Goal: Find specific page/section: Find specific page/section

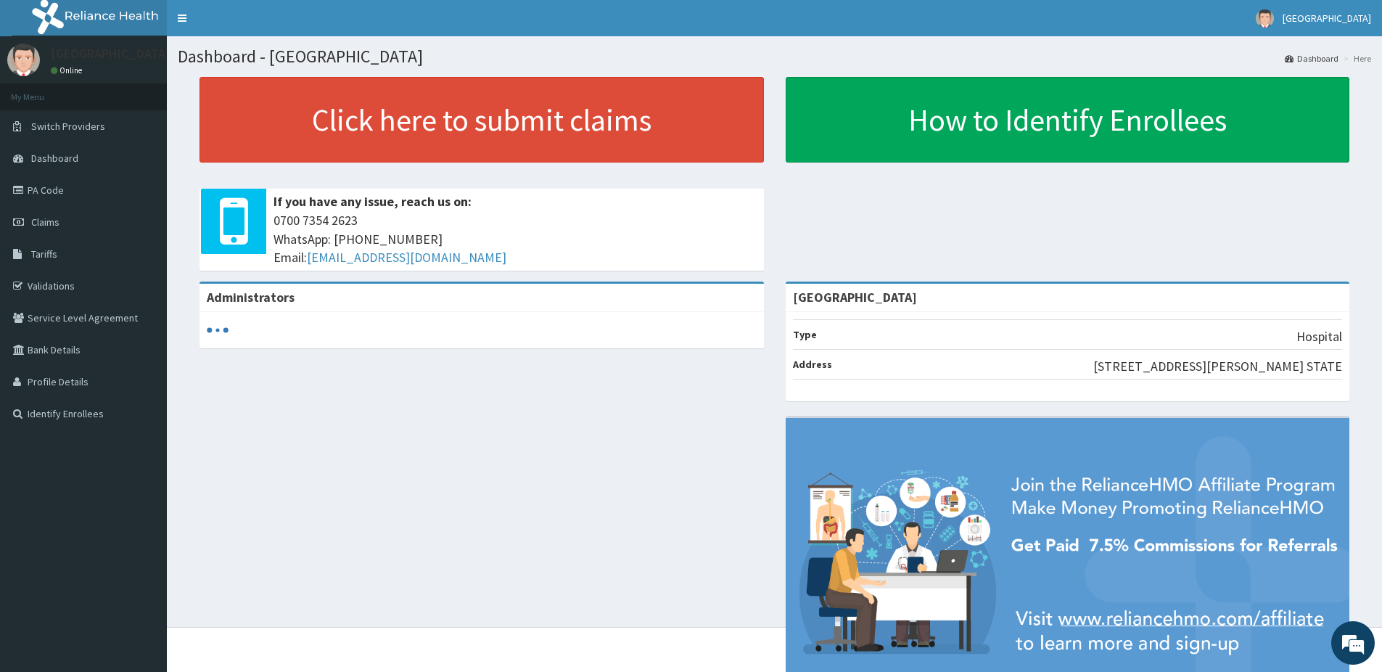
click at [49, 158] on span "Dashboard" at bounding box center [54, 158] width 47 height 13
click at [40, 195] on link "PA Code" at bounding box center [83, 190] width 167 height 32
